Goal: Task Accomplishment & Management: Use online tool/utility

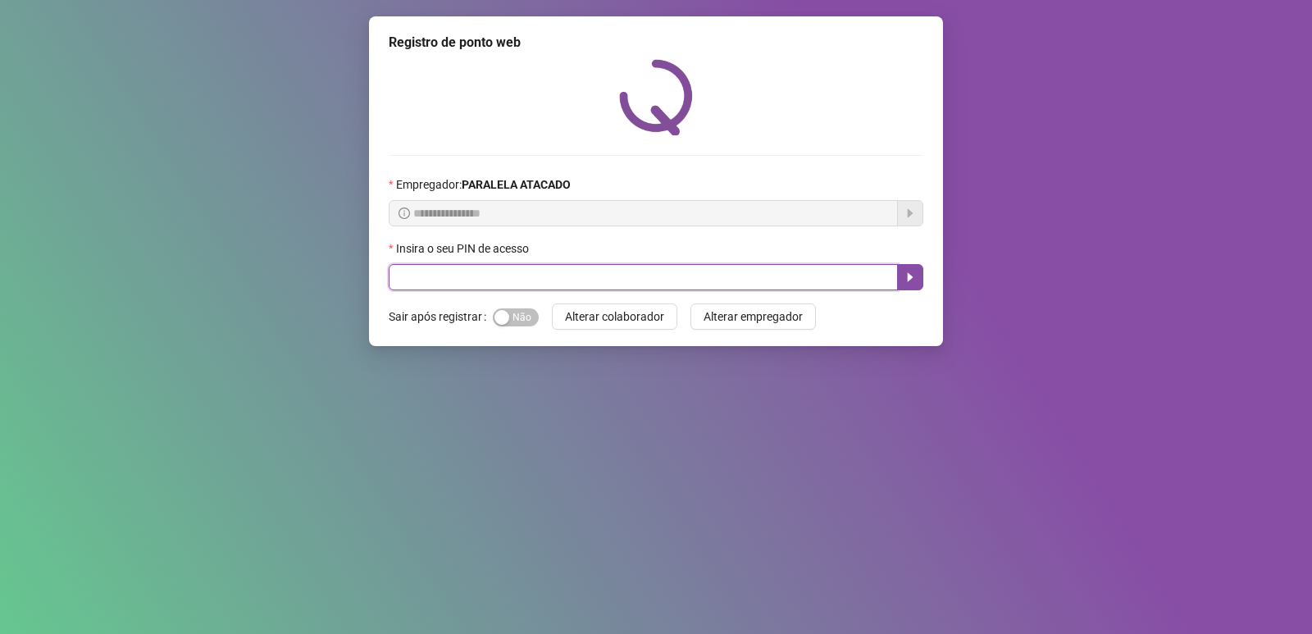
click at [552, 285] on input "text" at bounding box center [643, 277] width 509 height 26
type input "*****"
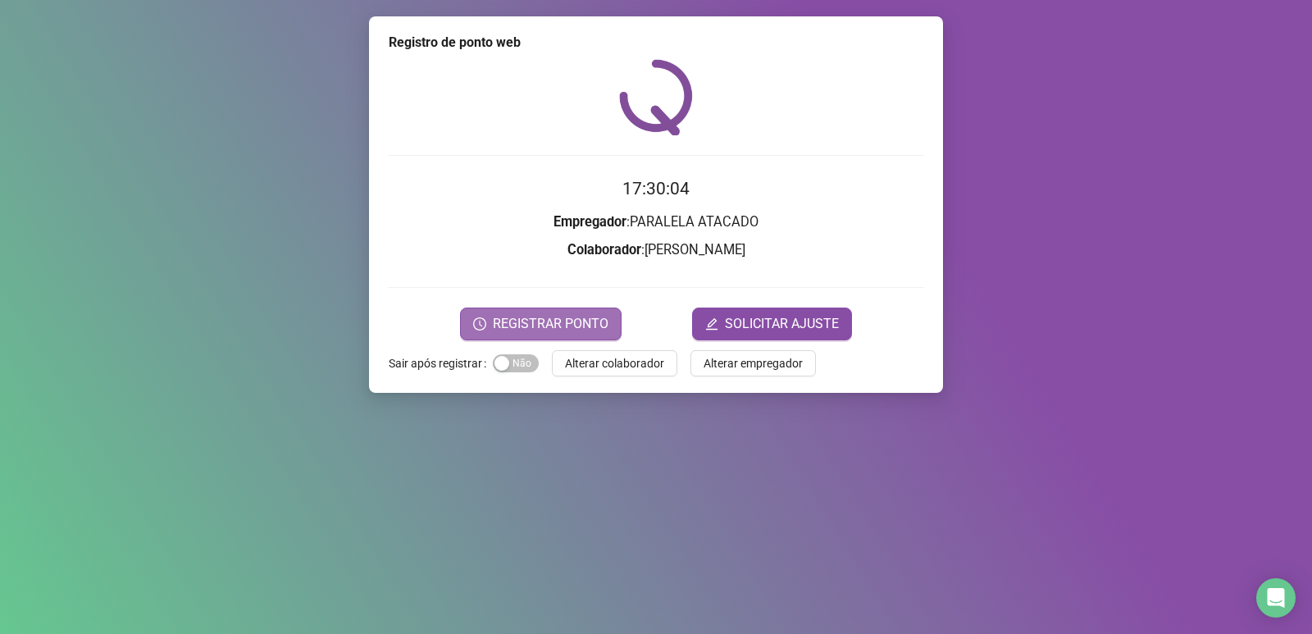
click at [541, 335] on button "REGISTRAR PONTO" at bounding box center [541, 324] width 162 height 33
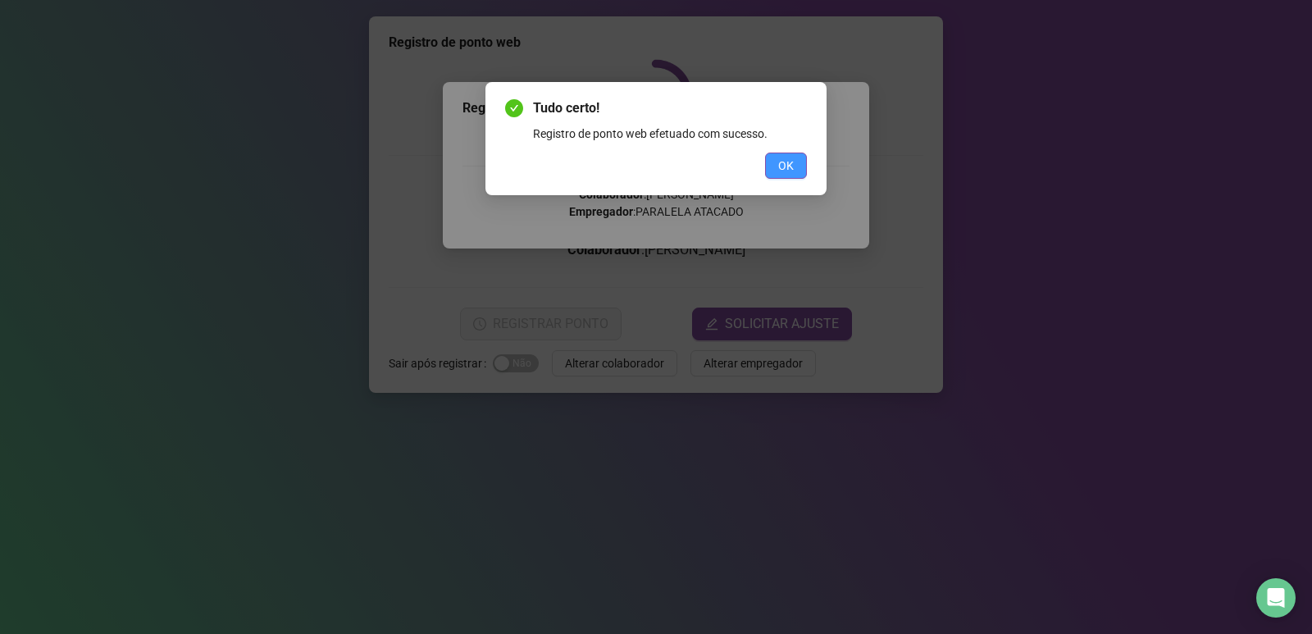
click at [788, 170] on span "OK" at bounding box center [786, 166] width 16 height 18
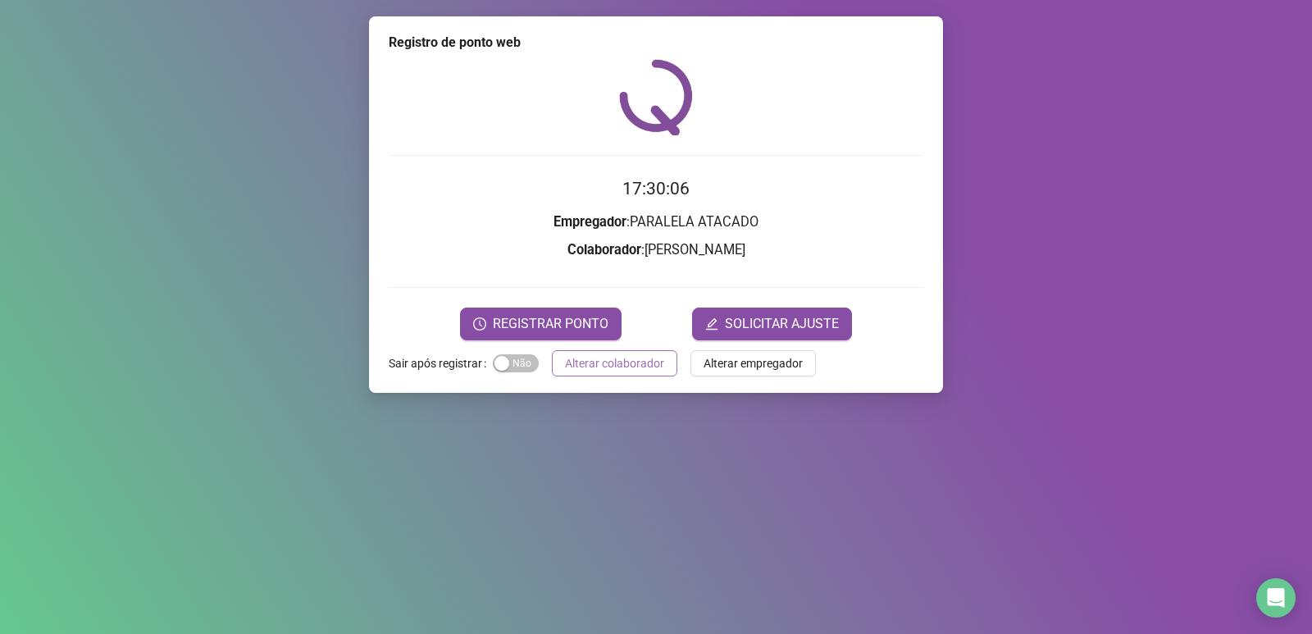
click at [651, 353] on button "Alterar colaborador" at bounding box center [615, 363] width 126 height 26
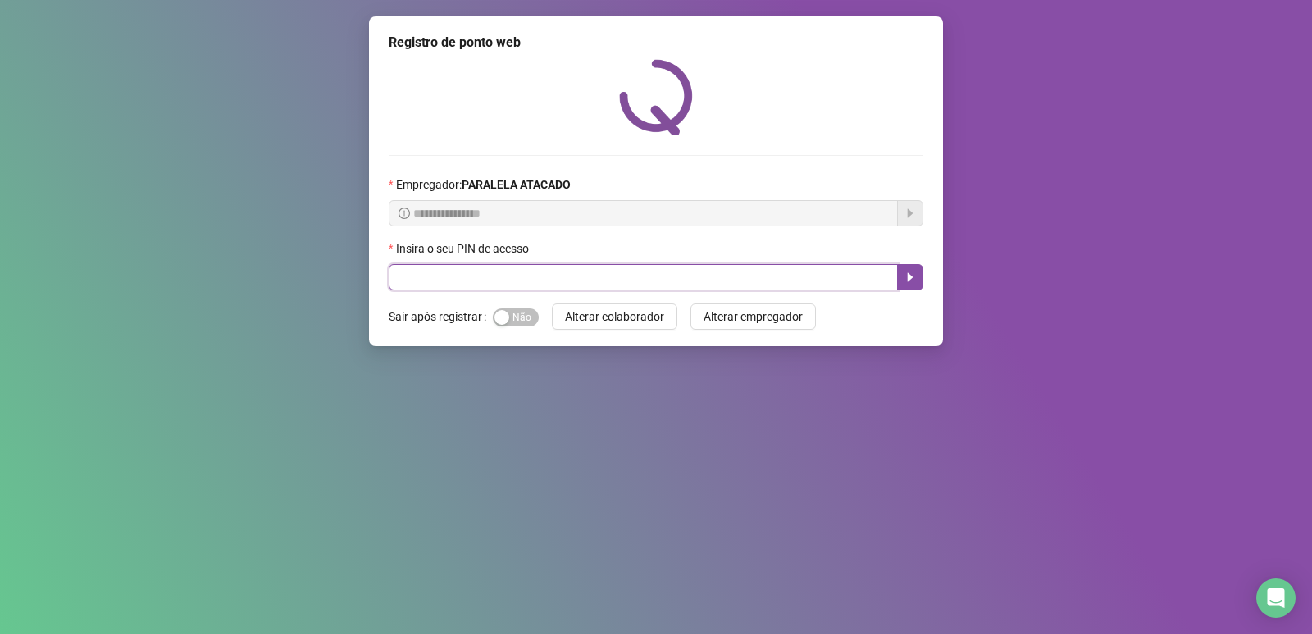
click at [628, 281] on input "text" at bounding box center [643, 277] width 509 height 26
type input "*****"
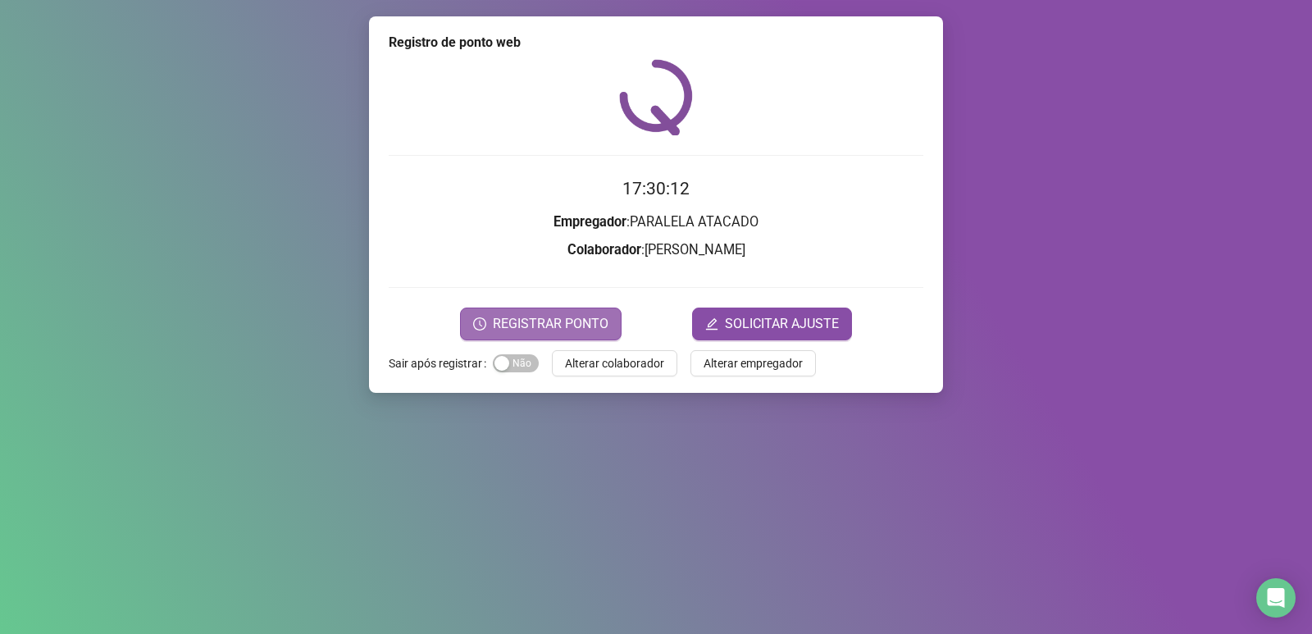
click at [539, 331] on span "REGISTRAR PONTO" at bounding box center [551, 324] width 116 height 20
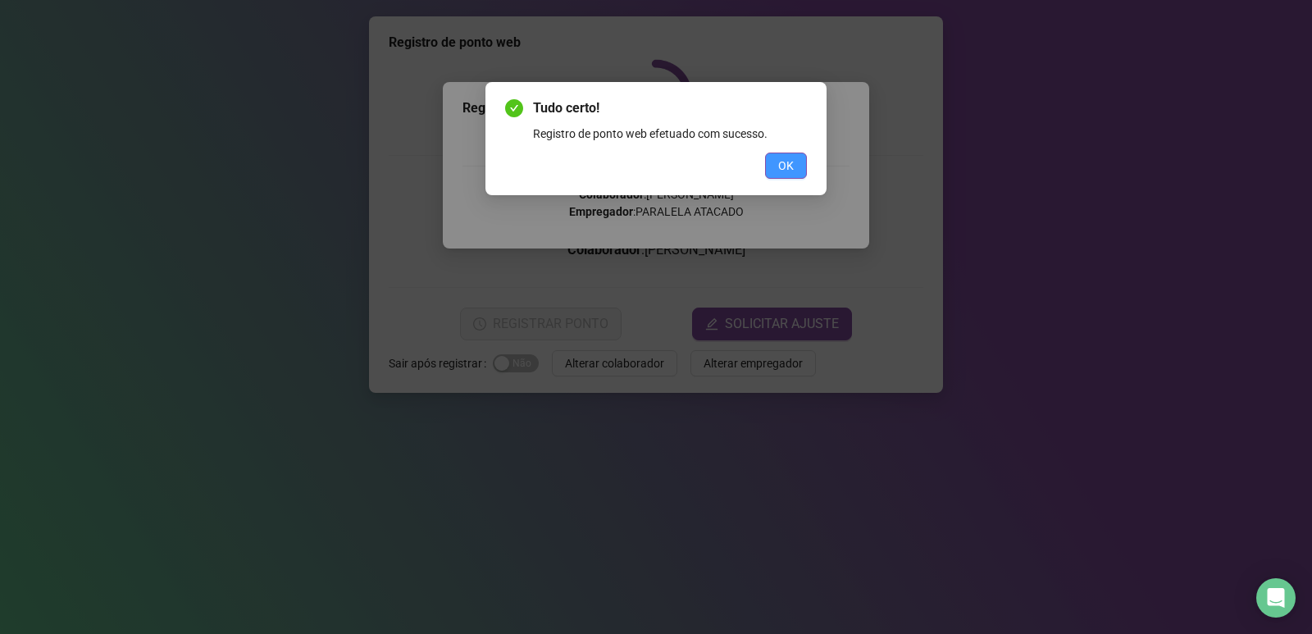
click at [801, 157] on button "OK" at bounding box center [786, 166] width 42 height 26
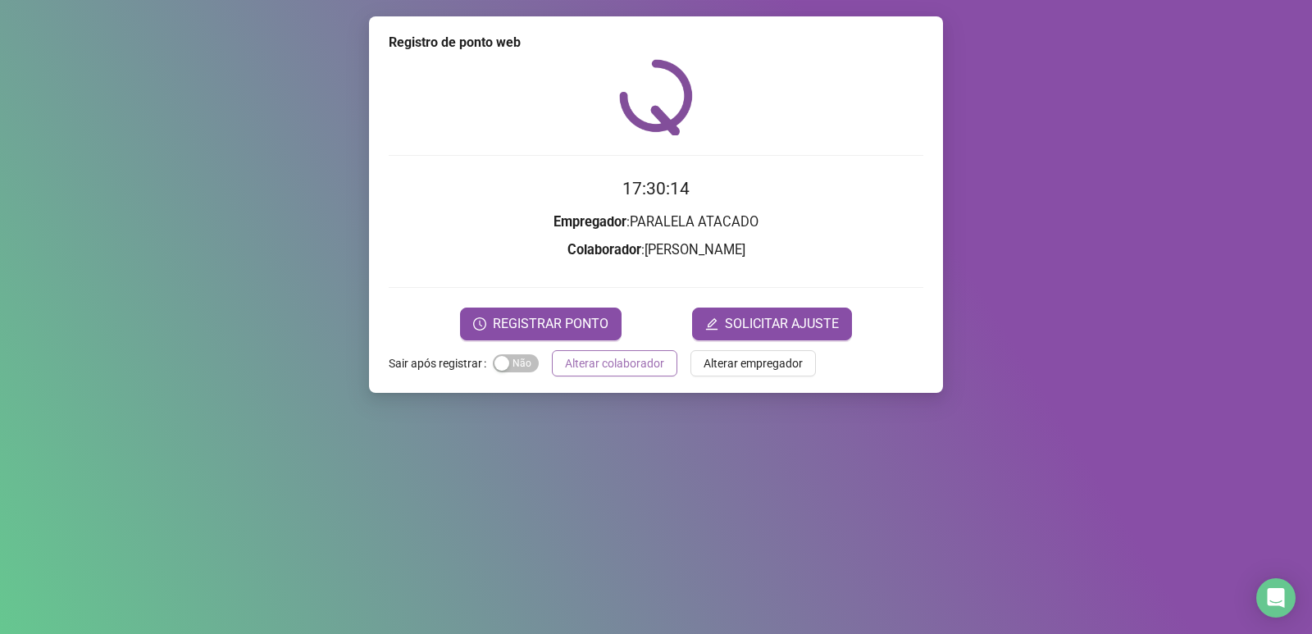
click at [645, 372] on button "Alterar colaborador" at bounding box center [615, 363] width 126 height 26
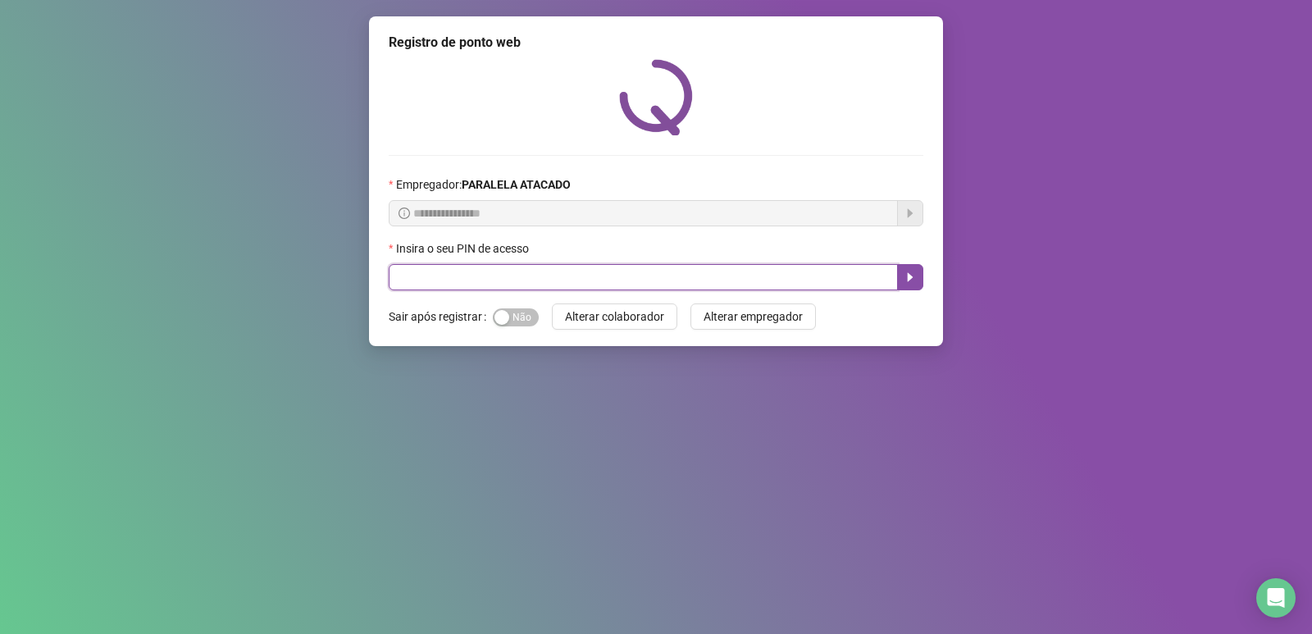
click at [621, 284] on input "text" at bounding box center [643, 277] width 509 height 26
click at [518, 263] on div "Insira o seu PIN de acesso" at bounding box center [656, 252] width 535 height 25
click at [511, 272] on input "text" at bounding box center [643, 277] width 509 height 26
type input "*****"
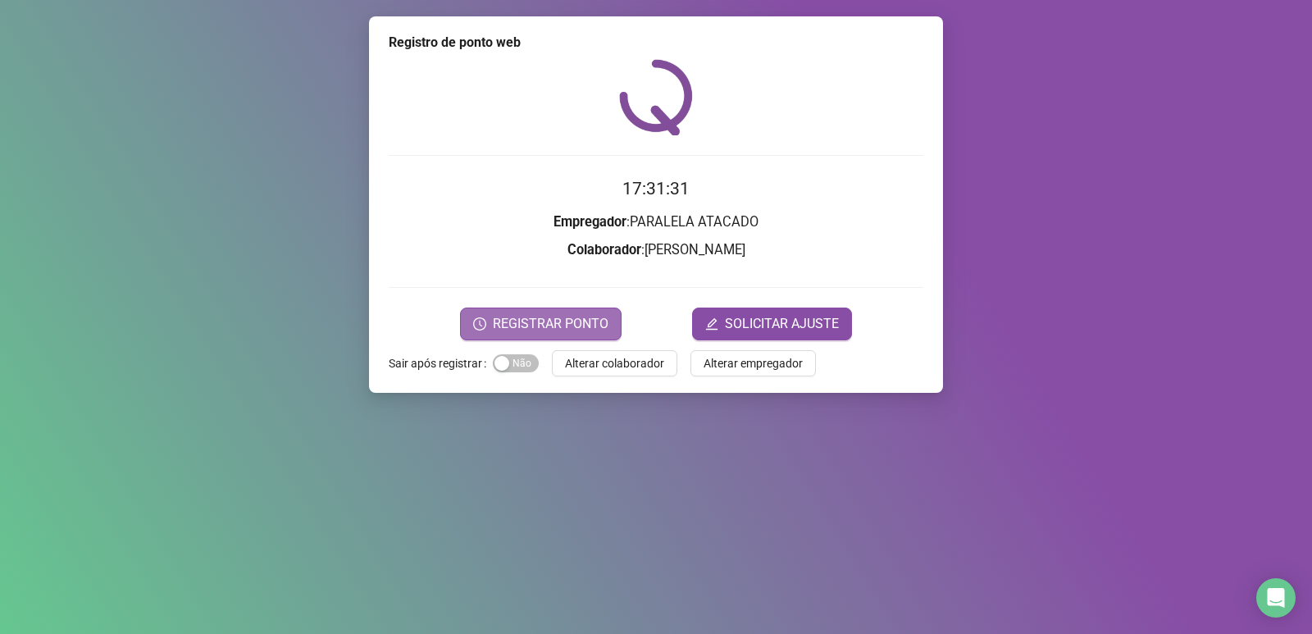
click at [538, 316] on form "17:31:31 Empregador : PARALELA ATACADO Colaborador : [PERSON_NAME] REGISTRAR PO…" at bounding box center [656, 258] width 535 height 164
click at [537, 316] on span "REGISTRAR PONTO" at bounding box center [551, 324] width 116 height 20
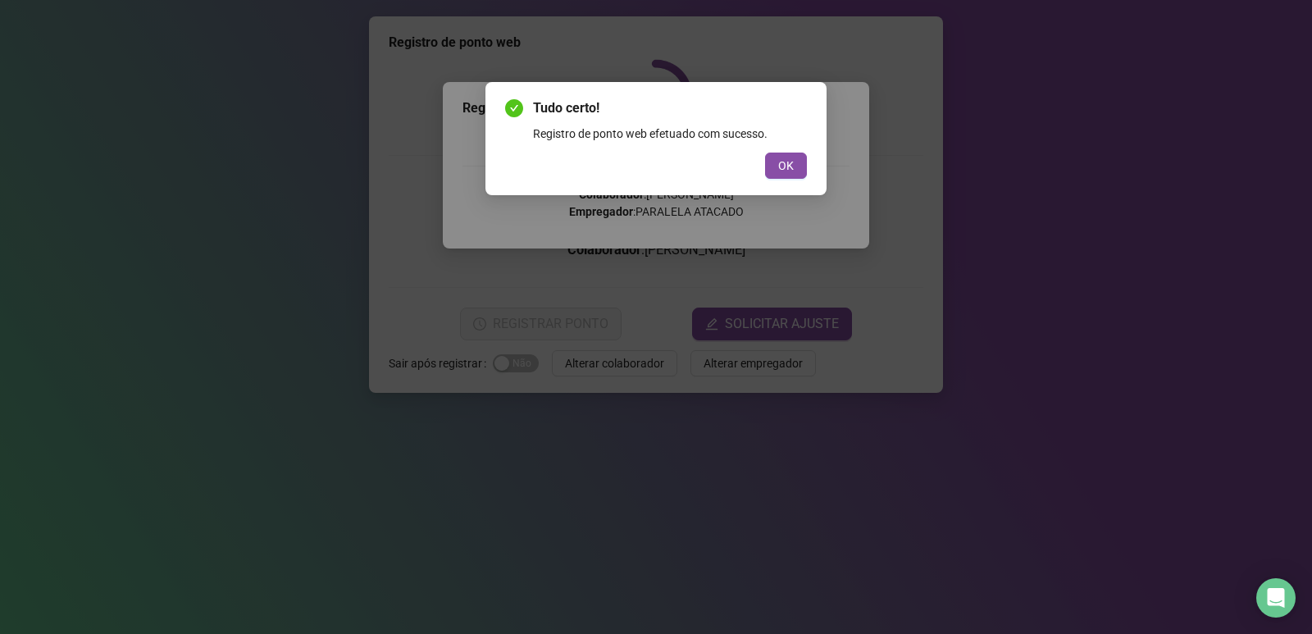
drag, startPoint x: 731, startPoint y: 153, endPoint x: 754, endPoint y: 155, distance: 23.0
click at [731, 157] on div "OK" at bounding box center [656, 166] width 302 height 26
click at [774, 161] on button "OK" at bounding box center [786, 166] width 42 height 26
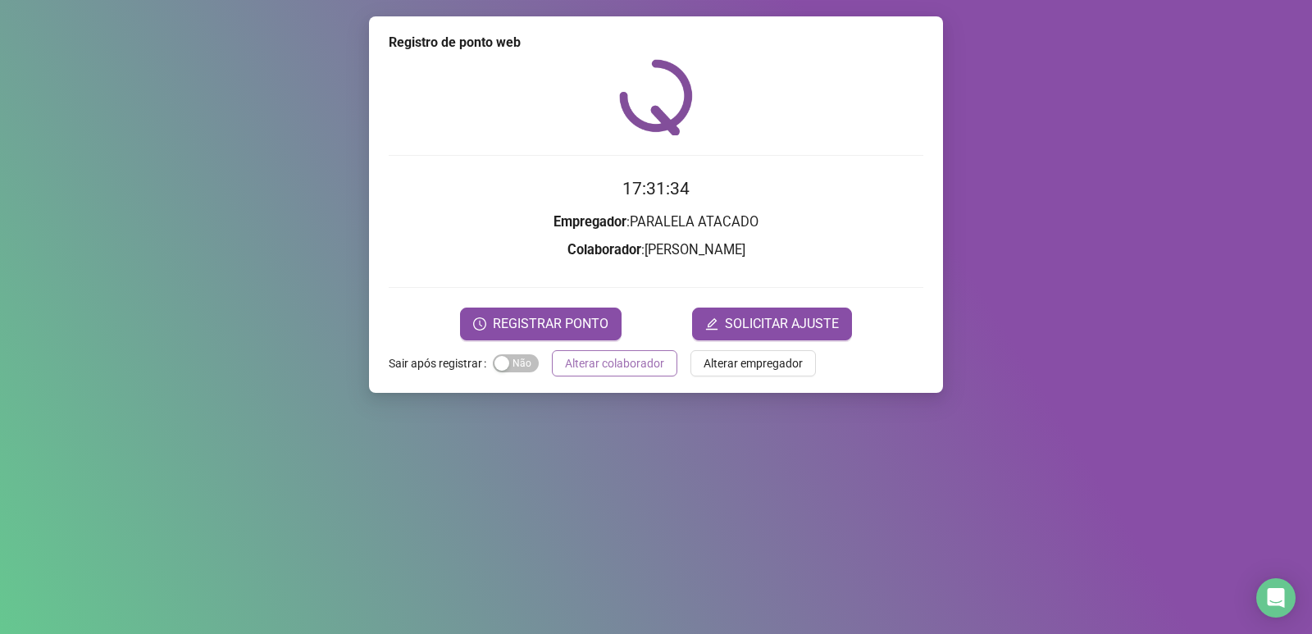
click at [599, 366] on span "Alterar colaborador" at bounding box center [614, 363] width 99 height 18
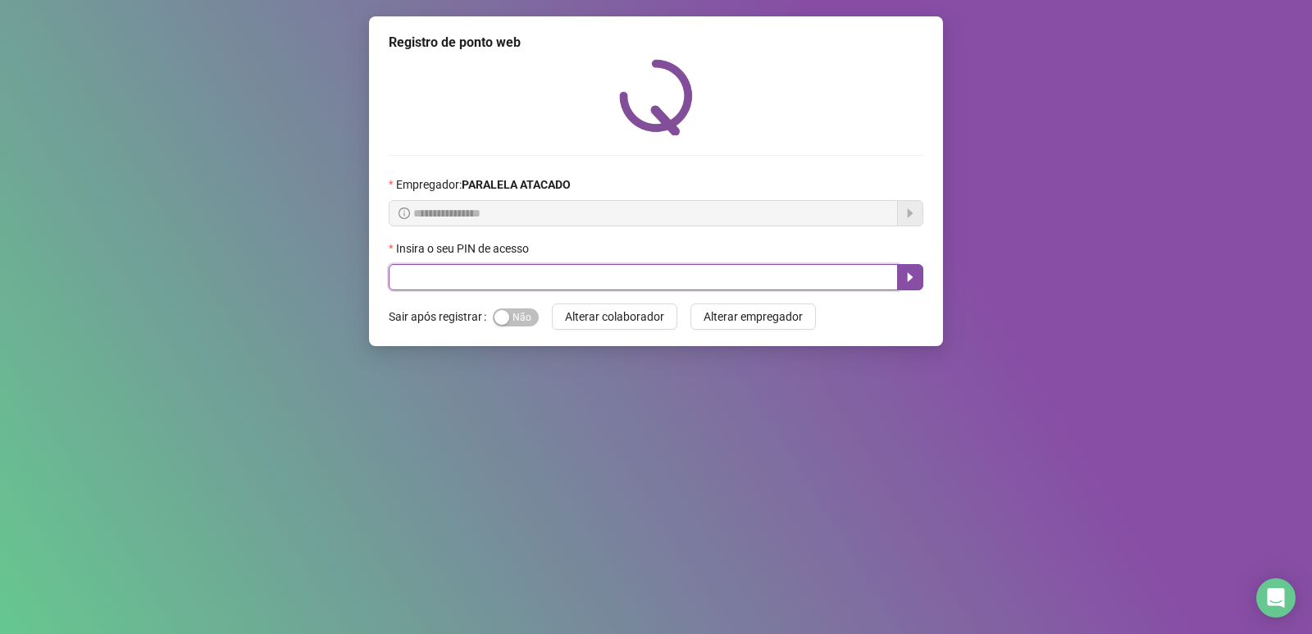
click at [699, 276] on input "text" at bounding box center [643, 277] width 509 height 26
type input "*****"
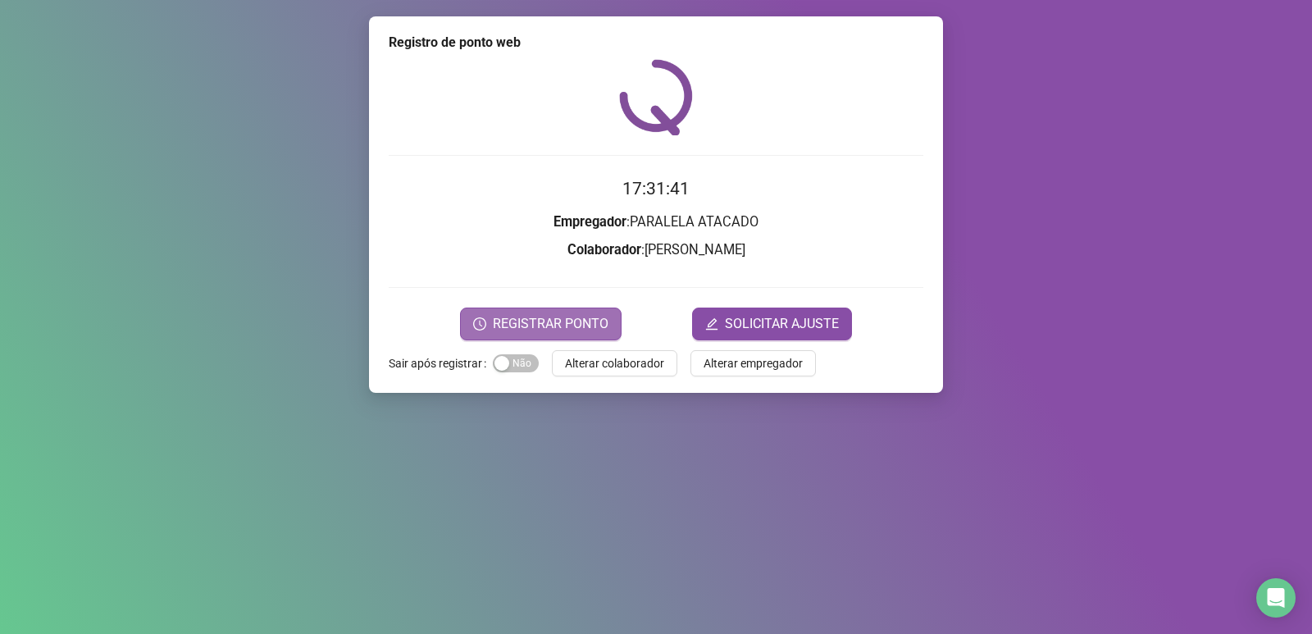
click at [589, 308] on button "REGISTRAR PONTO" at bounding box center [541, 324] width 162 height 33
